Goal: Find specific page/section: Find specific page/section

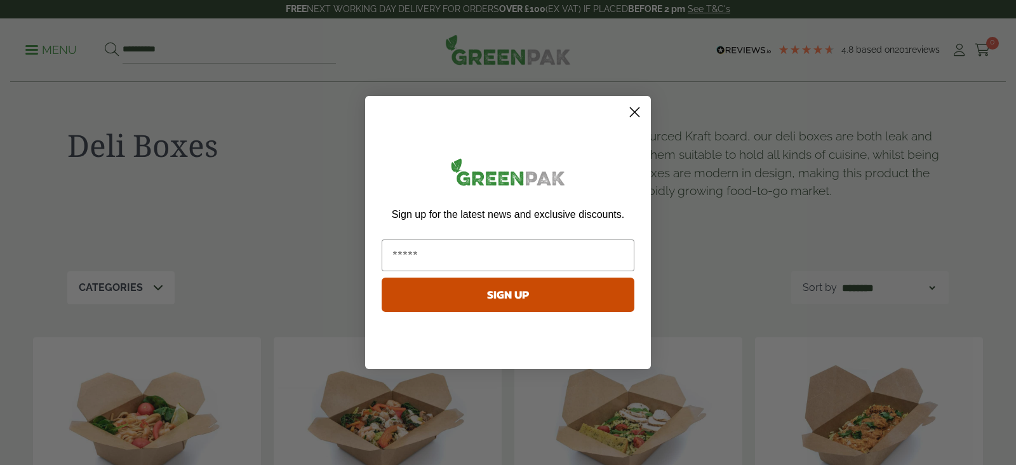
click at [635, 112] on circle "Close dialog" at bounding box center [634, 112] width 21 height 21
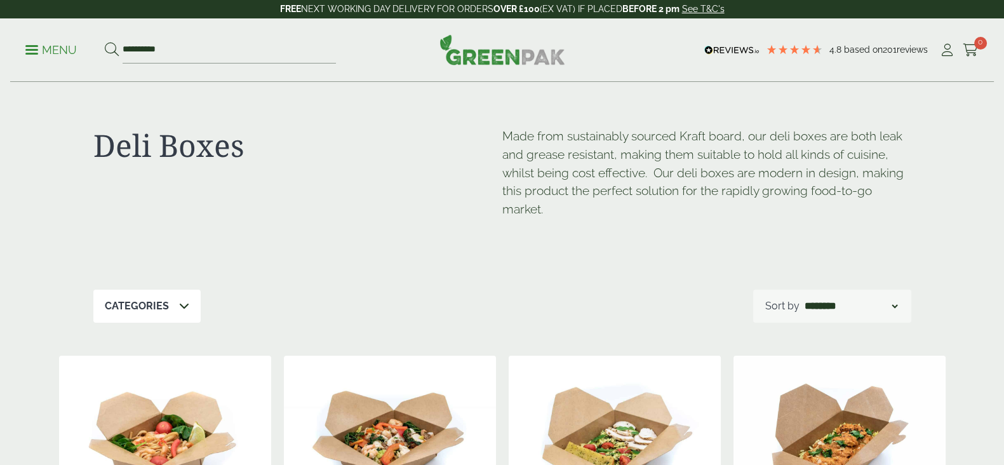
click at [179, 300] on icon at bounding box center [184, 305] width 10 height 10
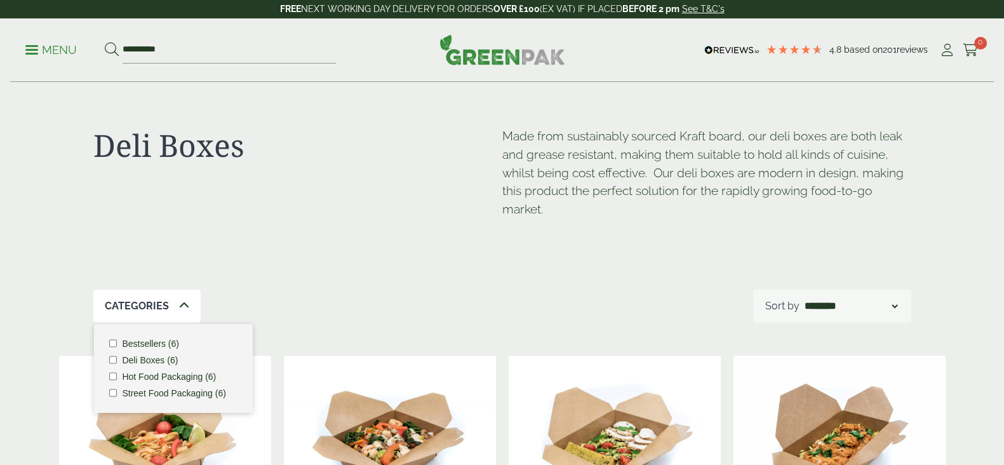
click at [248, 220] on div "Deli Boxes" at bounding box center [297, 183] width 409 height 112
click at [34, 50] on span at bounding box center [31, 50] width 13 height 2
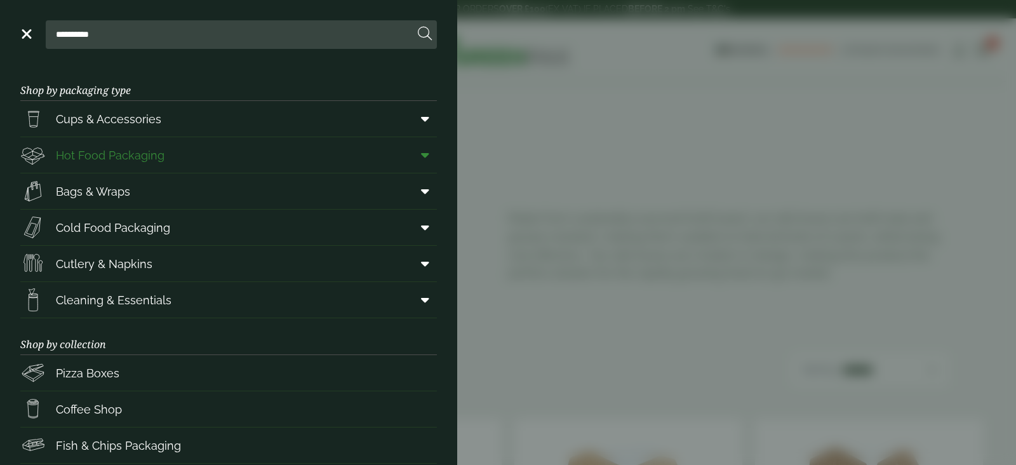
click at [149, 152] on span "Hot Food Packaging" at bounding box center [110, 155] width 109 height 17
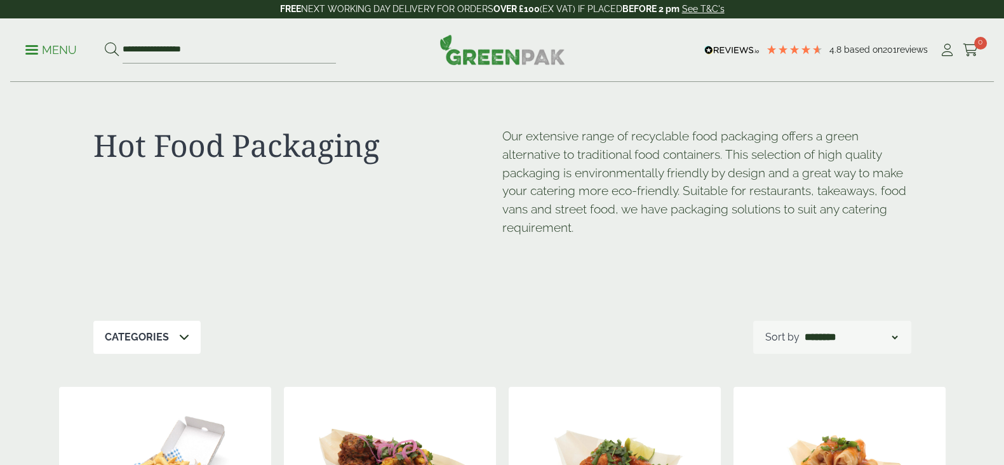
click at [179, 332] on icon at bounding box center [184, 337] width 10 height 10
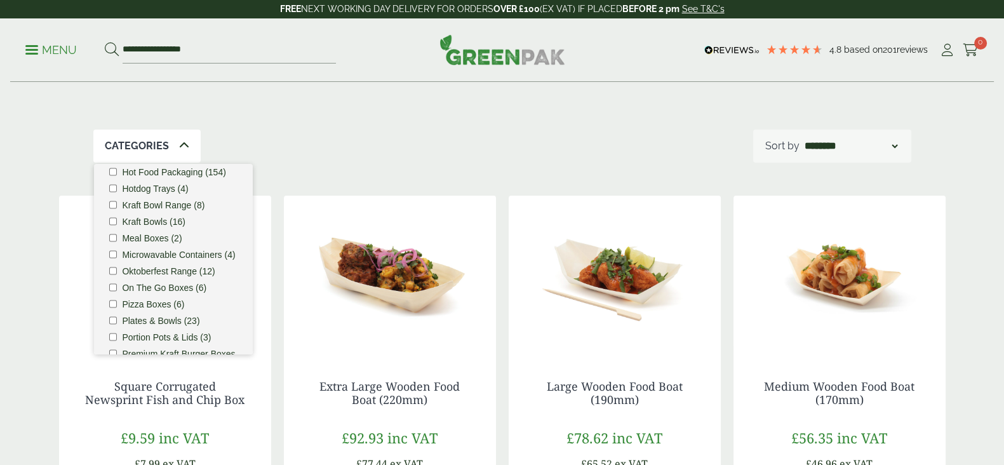
scroll to position [274, 0]
